Goal: Transaction & Acquisition: Purchase product/service

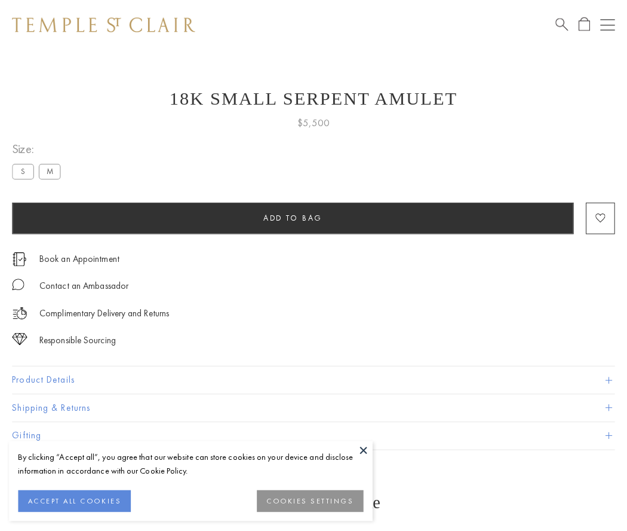
scroll to position [29, 0]
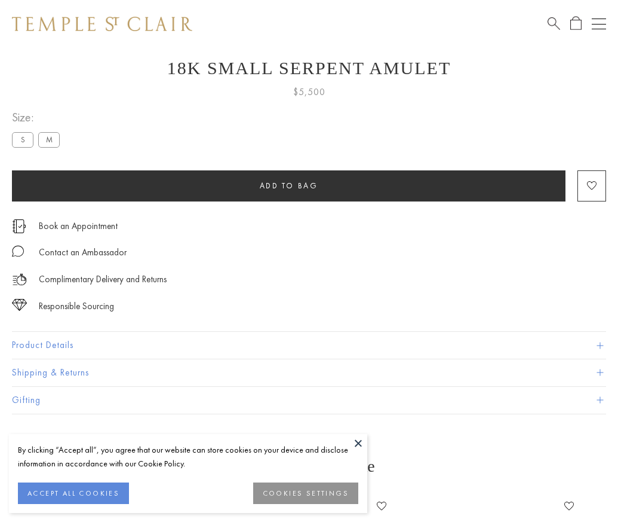
click at [289, 185] on span "Add to bag" at bounding box center [289, 185] width 59 height 10
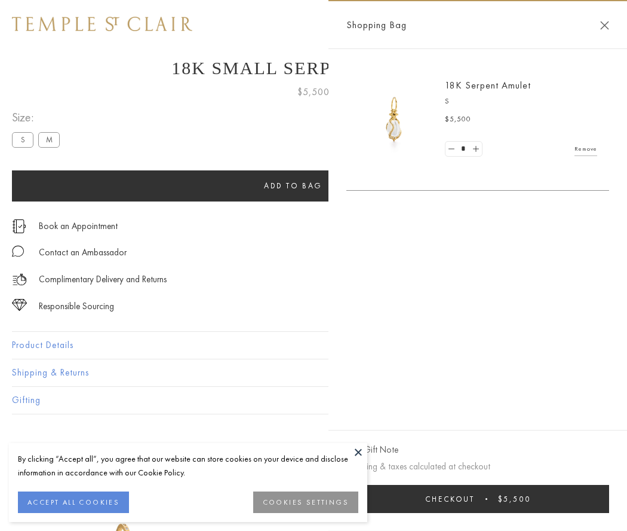
click at [520, 498] on button "Checkout $5,500" at bounding box center [478, 499] width 263 height 28
